Goal: Navigation & Orientation: Find specific page/section

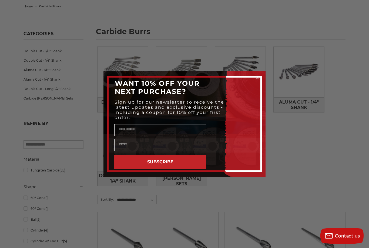
click at [338, 193] on div "Close dialog WANT 10% OFF YOUR NEXT PURCHASE? Sign up for our newsletter to rec…" at bounding box center [184, 124] width 369 height 248
click at [258, 81] on circle "Close dialog" at bounding box center [257, 77] width 5 height 5
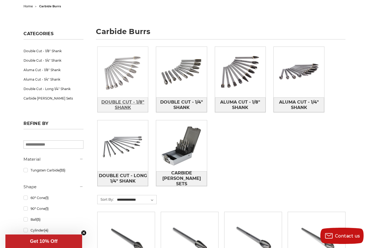
click at [120, 108] on span "Double Cut - 1/8" Shank" at bounding box center [123, 105] width 50 height 15
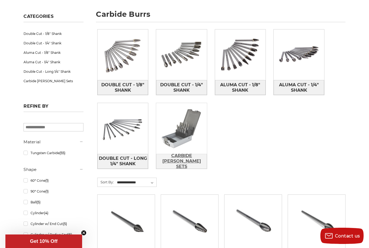
click at [195, 161] on span "Carbide [PERSON_NAME] Sets" at bounding box center [182, 161] width 50 height 20
